Goal: Task Accomplishment & Management: Complete application form

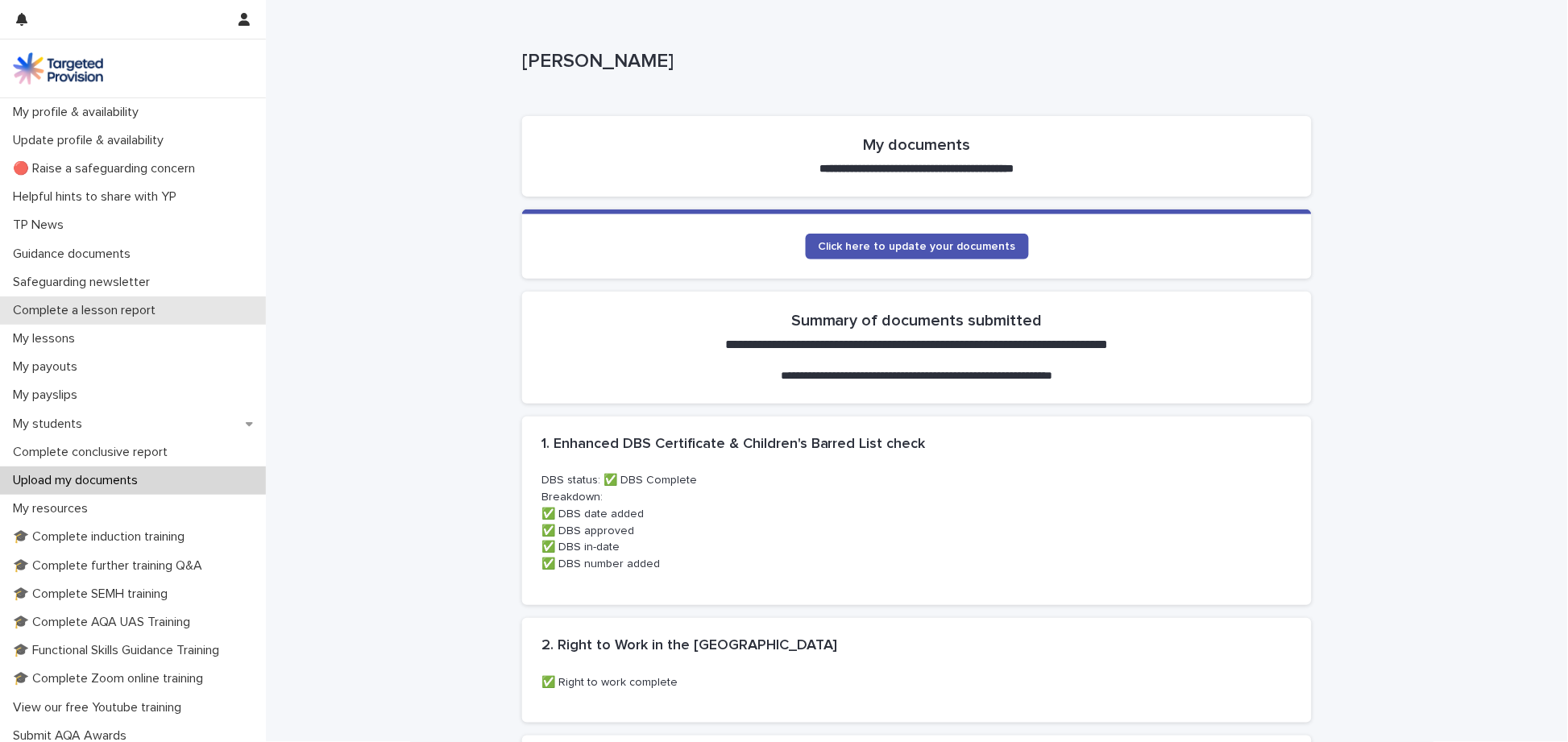
click at [131, 309] on p "Complete a lesson report" at bounding box center [87, 310] width 162 height 15
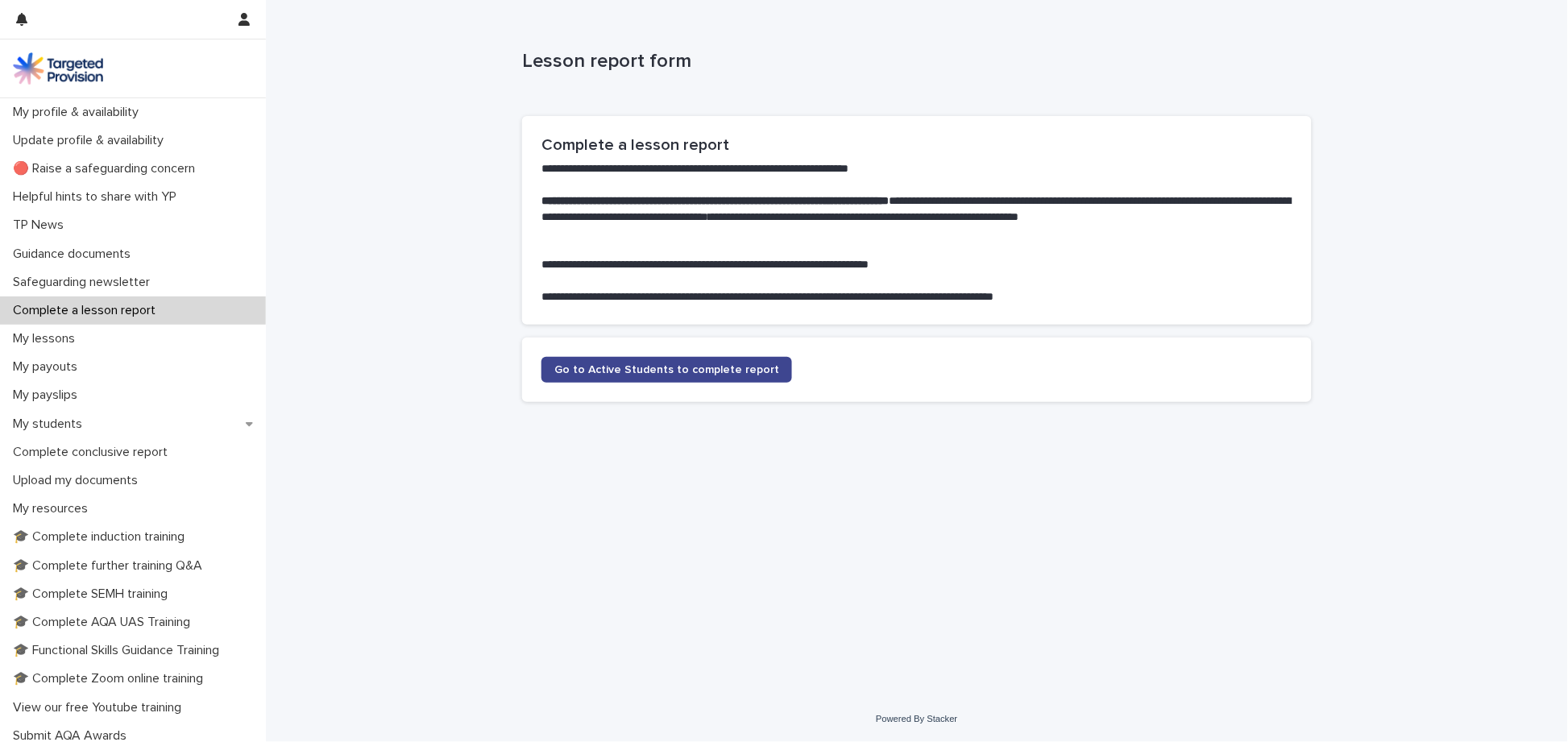
click at [589, 367] on span "Go to Active Students to complete report" at bounding box center [667, 370] width 225 height 11
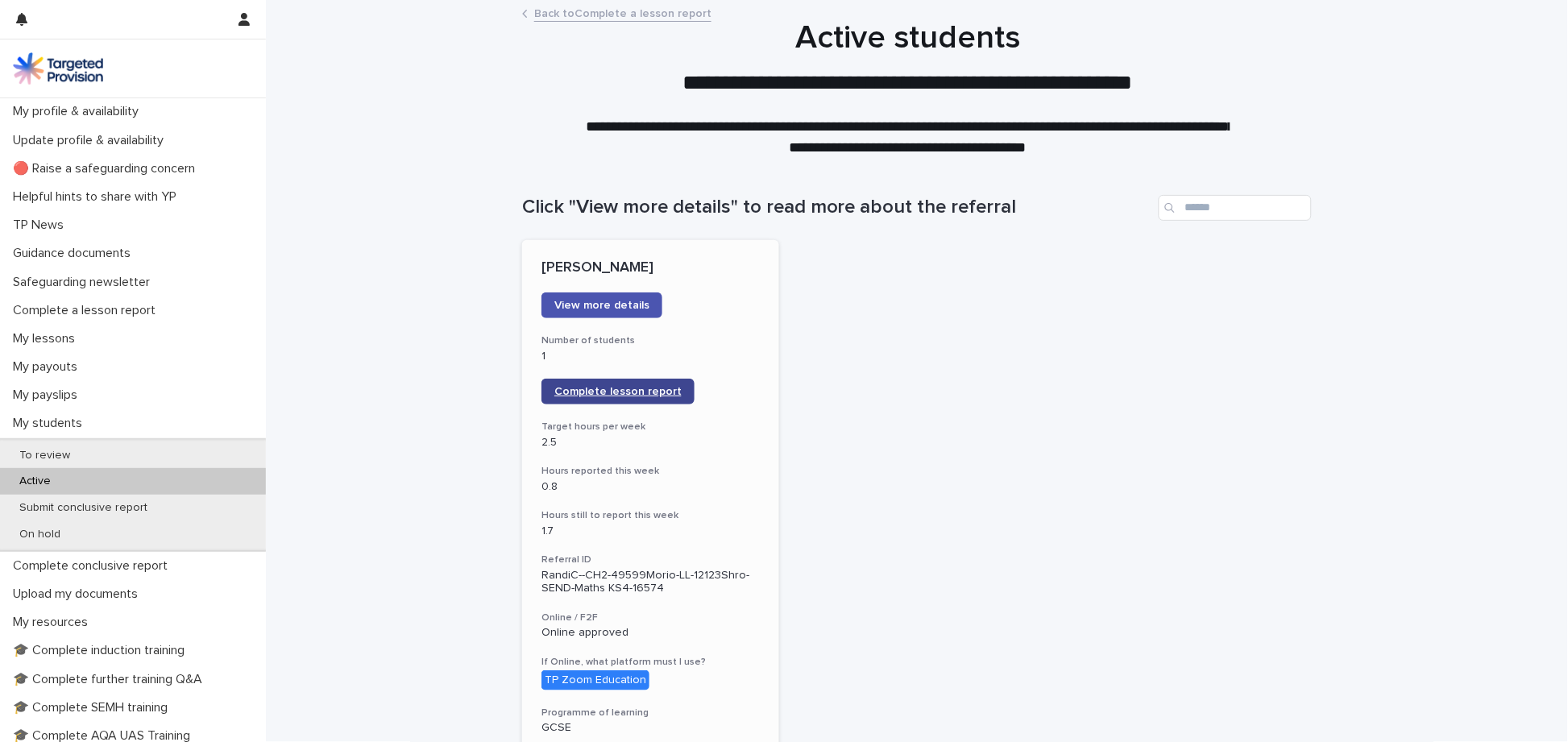
click at [596, 386] on span "Complete lesson report" at bounding box center [618, 391] width 127 height 11
click at [624, 380] on link "Complete lesson report" at bounding box center [618, 391] width 153 height 25
